Goal: Task Accomplishment & Management: Use online tool/utility

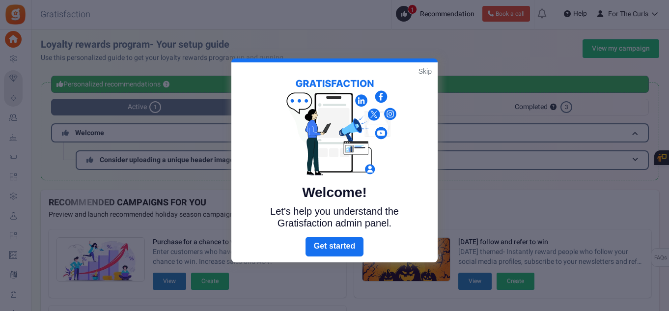
click at [426, 73] on link "Skip" at bounding box center [424, 71] width 13 height 10
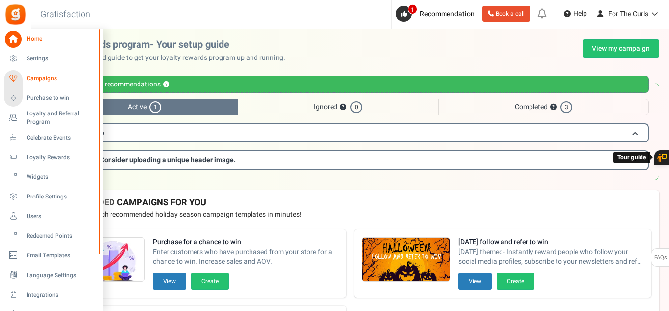
click at [50, 81] on span "Campaigns" at bounding box center [61, 78] width 69 height 8
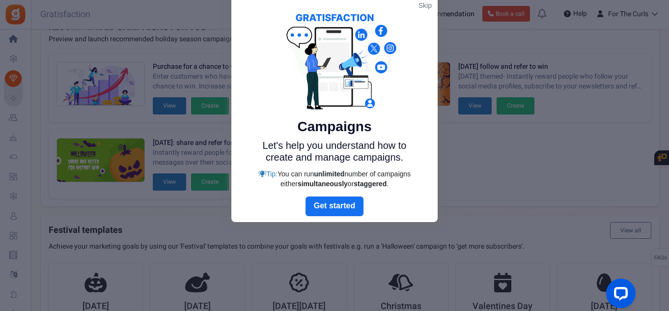
scroll to position [17, 0]
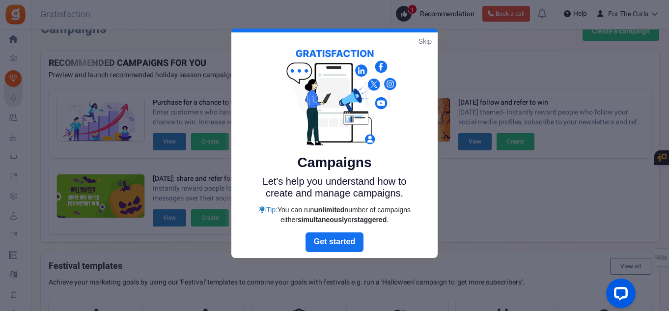
click at [426, 39] on link "Skip" at bounding box center [424, 41] width 13 height 10
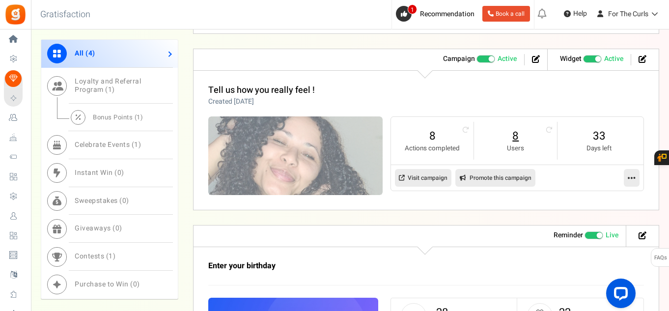
scroll to position [606, 0]
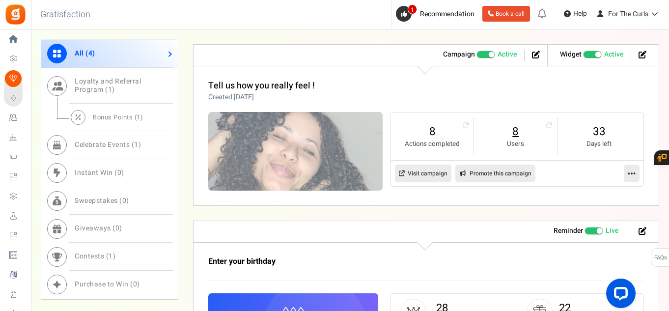
click at [514, 130] on link "8" at bounding box center [515, 132] width 63 height 16
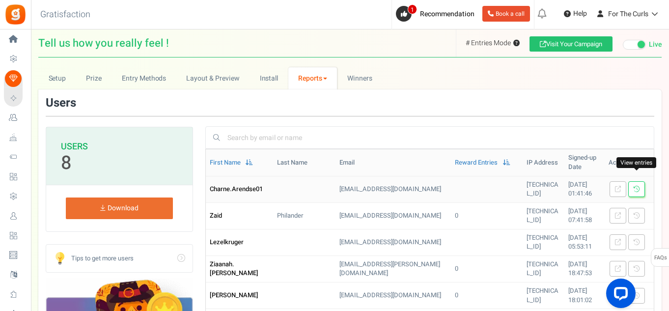
click at [633, 181] on link at bounding box center [636, 189] width 17 height 16
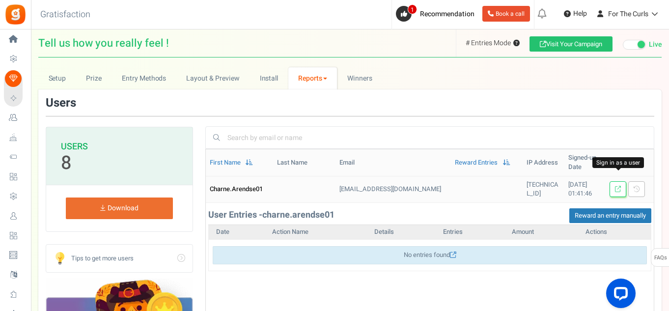
click at [619, 186] on icon at bounding box center [618, 189] width 6 height 6
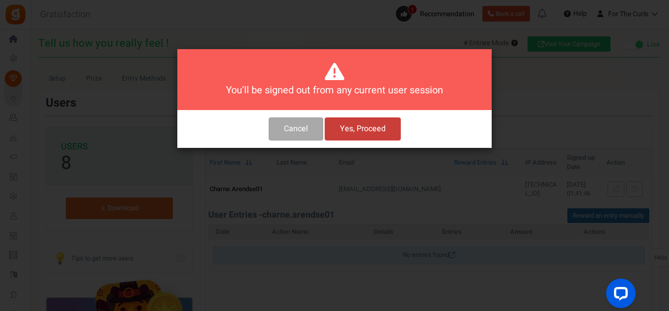
click at [347, 131] on button "Yes, Proceed" at bounding box center [363, 128] width 76 height 23
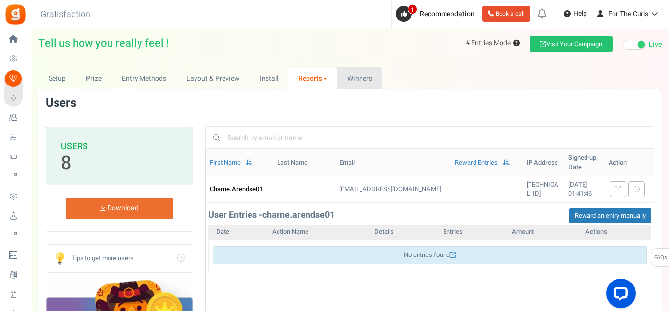
click at [355, 76] on span "Winners" at bounding box center [359, 78] width 25 height 10
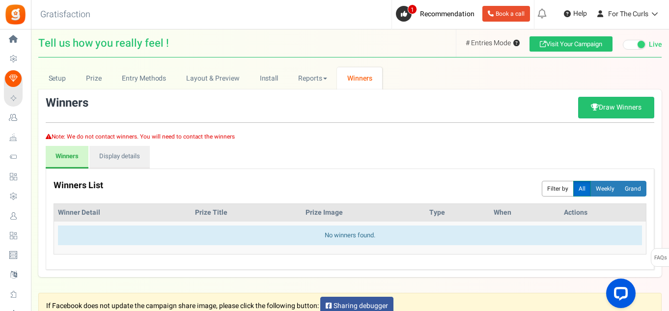
click at [579, 189] on button "All" at bounding box center [582, 189] width 18 height 16
click at [610, 109] on link "Draw Winners" at bounding box center [616, 108] width 76 height 22
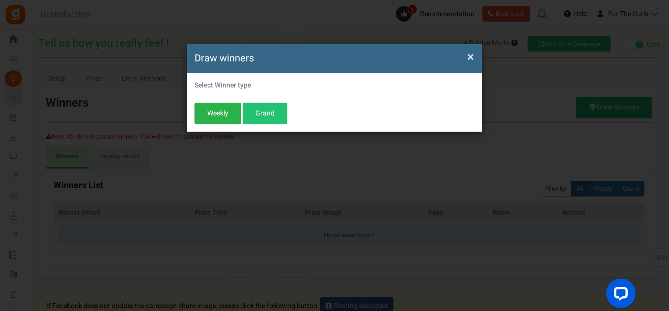
click at [225, 114] on button "Weekly" at bounding box center [217, 114] width 47 height 22
select select "last_7_days"
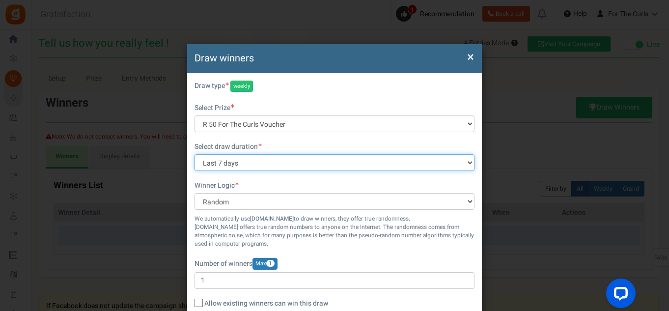
click at [270, 167] on select "All time [DATE] [DATE] The [DATE] Last 7 days This week (Sun - [DATE]) This wee…" at bounding box center [334, 162] width 280 height 17
click at [247, 165] on select "All time [DATE] [DATE] The [DATE] Last 7 days This week (Sun - [DATE]) This wee…" at bounding box center [334, 162] width 280 height 17
click at [194, 154] on select "All time [DATE] [DATE] The [DATE] Last 7 days This week (Sun - [DATE]) This wee…" at bounding box center [334, 162] width 280 height 17
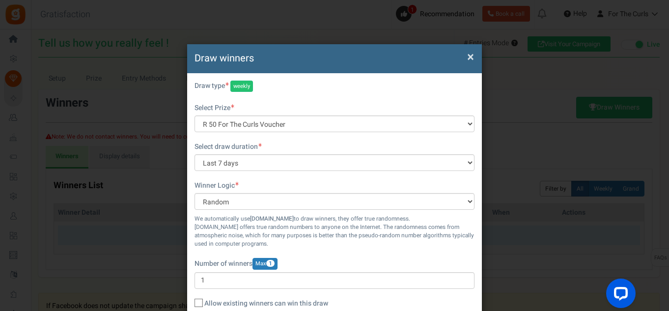
click at [470, 59] on span "×" at bounding box center [470, 57] width 7 height 19
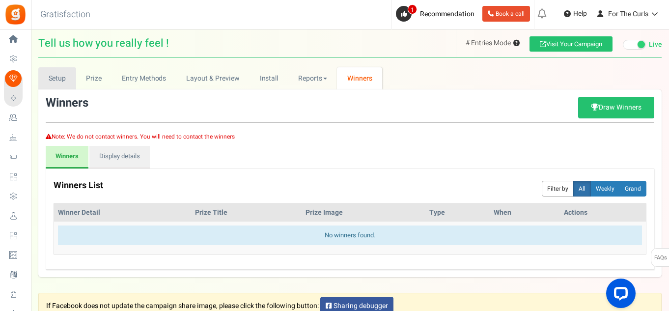
click at [55, 83] on link "Setup" at bounding box center [57, 78] width 38 height 22
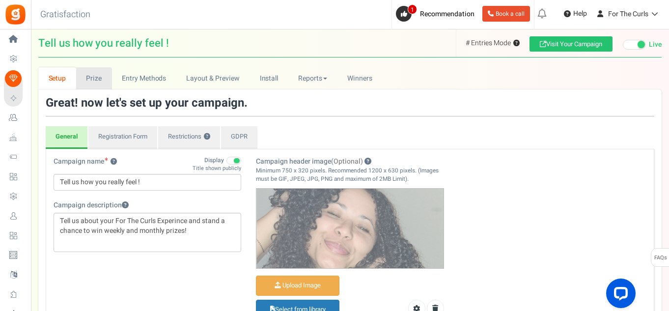
click at [106, 81] on link "Prize" at bounding box center [94, 78] width 36 height 22
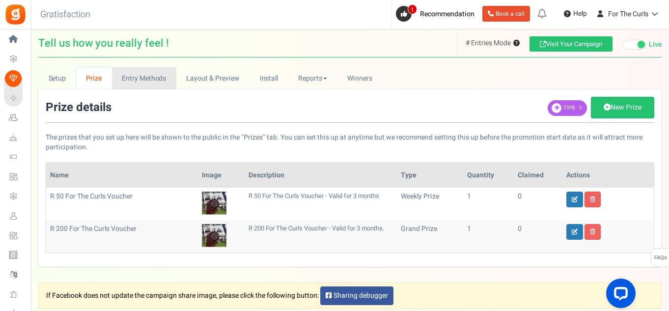
click at [174, 83] on link "Entry Methods" at bounding box center [144, 78] width 64 height 22
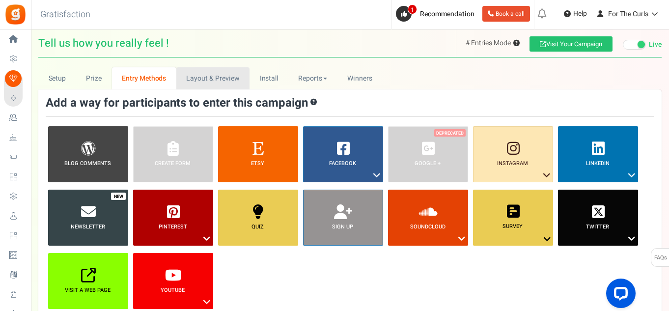
click at [200, 79] on link "Layout & Preview" at bounding box center [212, 78] width 73 height 22
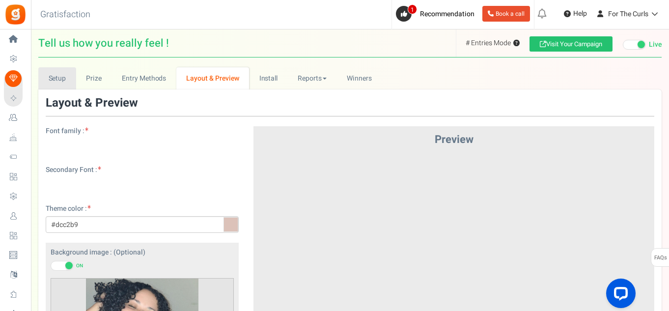
click at [50, 79] on link "Setup" at bounding box center [57, 78] width 38 height 22
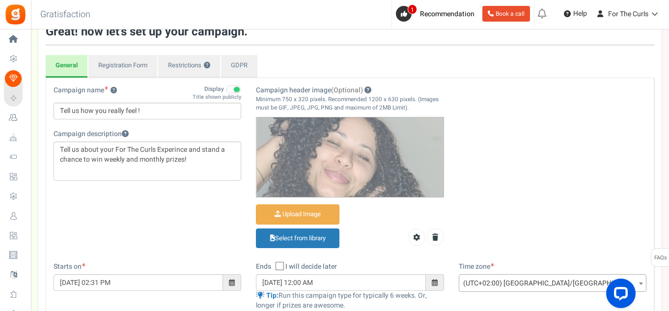
scroll to position [98, 0]
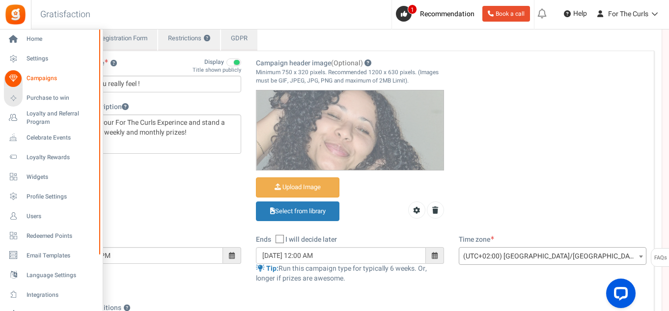
click at [54, 76] on span "Campaigns" at bounding box center [61, 78] width 69 height 8
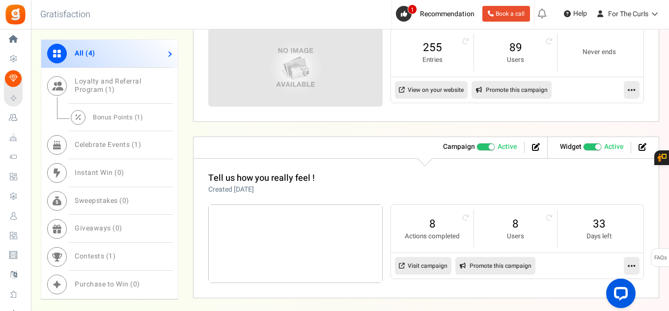
scroll to position [638, 0]
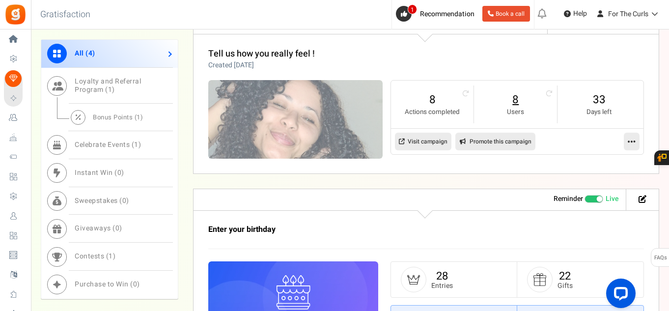
click at [517, 103] on link "8" at bounding box center [515, 100] width 63 height 16
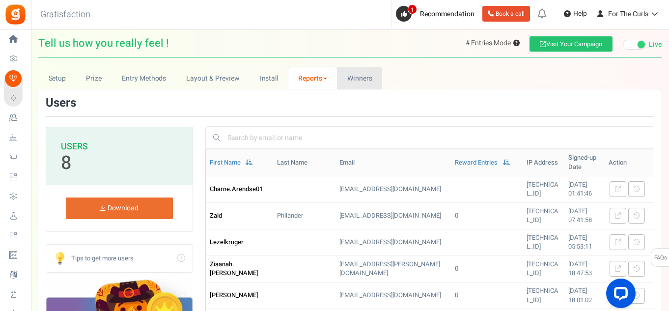
click at [354, 76] on span "Winners" at bounding box center [359, 78] width 25 height 10
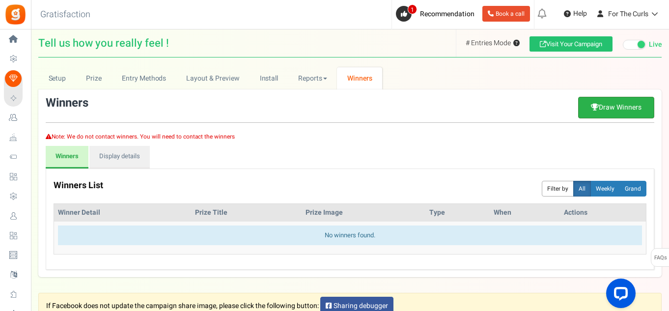
click at [619, 103] on link "Draw Winners" at bounding box center [616, 108] width 76 height 22
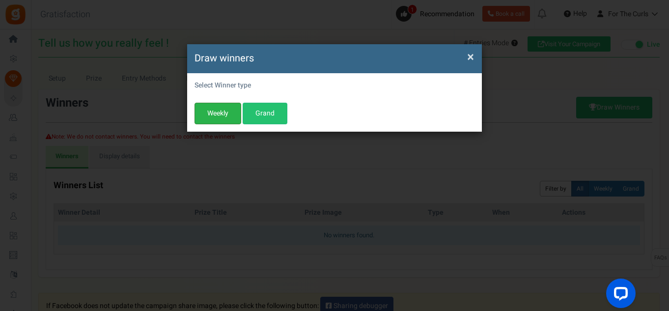
click at [219, 115] on button "Weekly" at bounding box center [217, 114] width 47 height 22
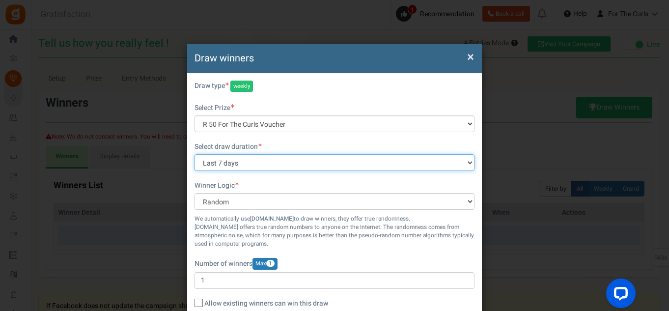
click at [231, 162] on select "All time [DATE] [DATE] The [DATE] Last 7 days This week (Sun - [DATE]) This wee…" at bounding box center [334, 162] width 280 height 17
select select "all"
click at [194, 154] on select "All time [DATE] [DATE] The [DATE] Last 7 days This week (Sun - [DATE]) This wee…" at bounding box center [334, 162] width 280 height 17
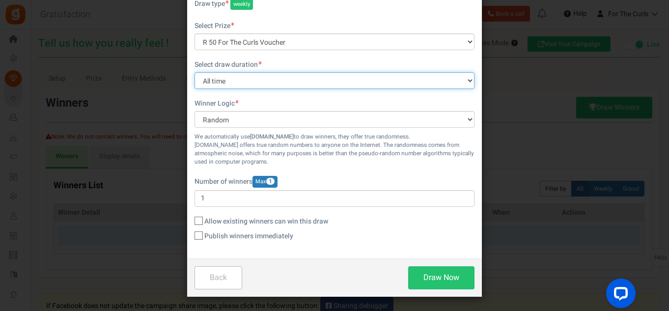
scroll to position [82, 0]
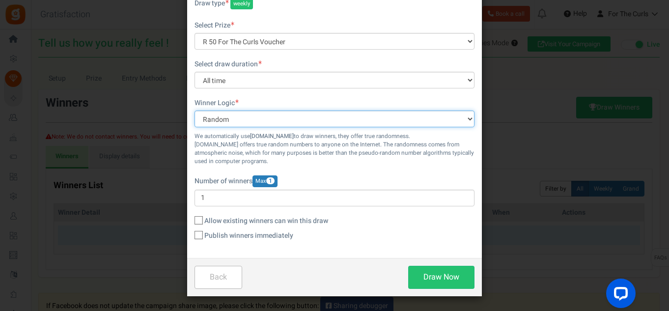
click at [254, 123] on select "Random Manual" at bounding box center [334, 118] width 280 height 17
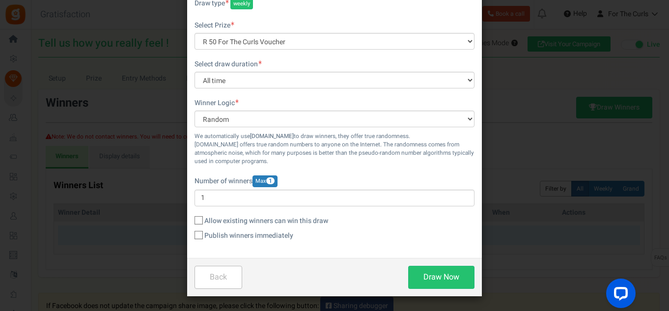
click at [265, 101] on div "Winner Logic Random Manual We automatically use [DOMAIN_NAME] to draw winners, …" at bounding box center [334, 131] width 280 height 67
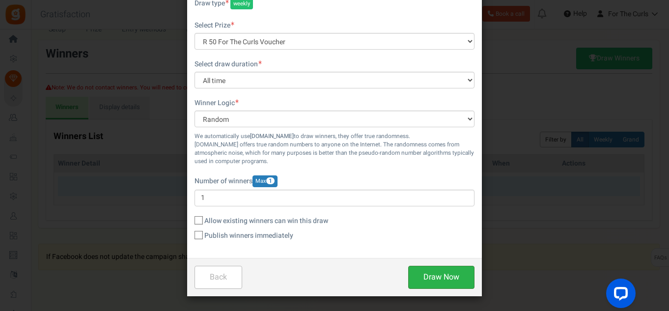
click at [443, 278] on button "Draw Now" at bounding box center [441, 277] width 66 height 23
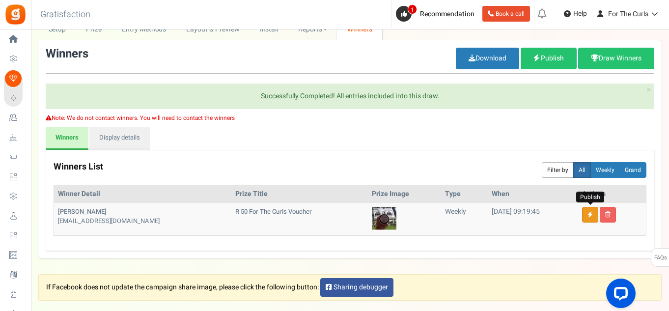
click at [590, 216] on icon at bounding box center [589, 215] width 5 height 6
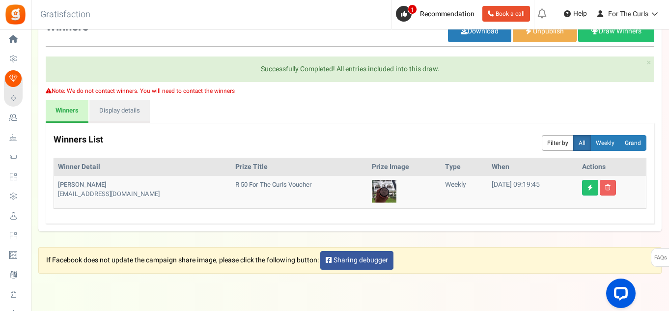
scroll to position [59, 0]
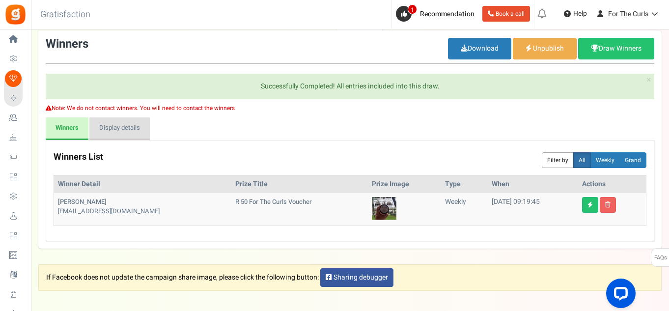
click at [117, 126] on link "Display details" at bounding box center [119, 128] width 60 height 23
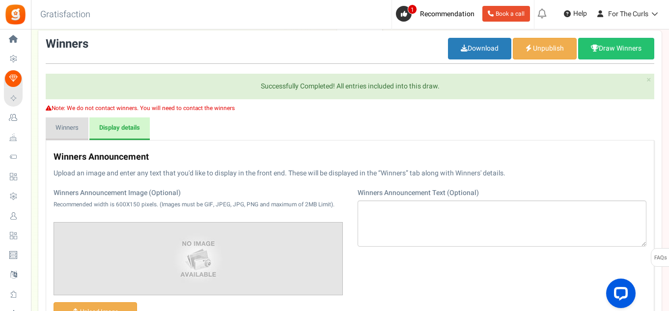
click at [69, 131] on link "Winners" at bounding box center [67, 128] width 43 height 23
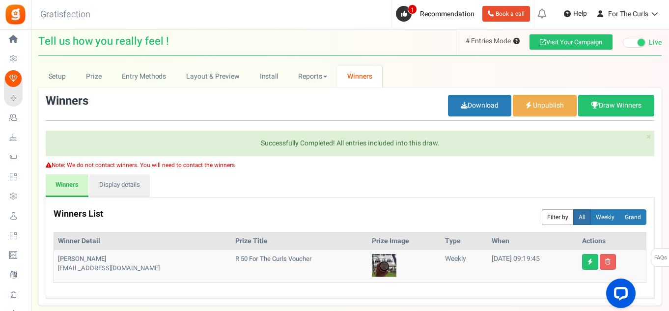
scroll to position [0, 0]
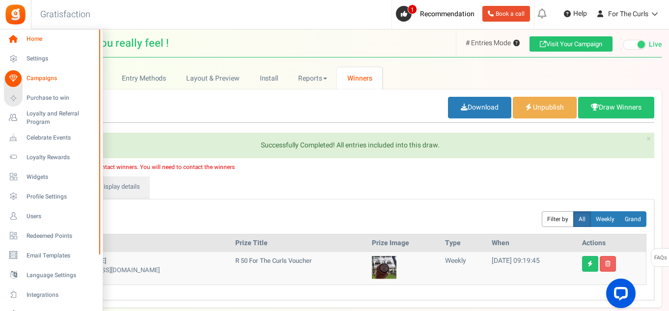
click at [23, 40] on link "Home" at bounding box center [51, 39] width 94 height 17
